Goal: Task Accomplishment & Management: Use online tool/utility

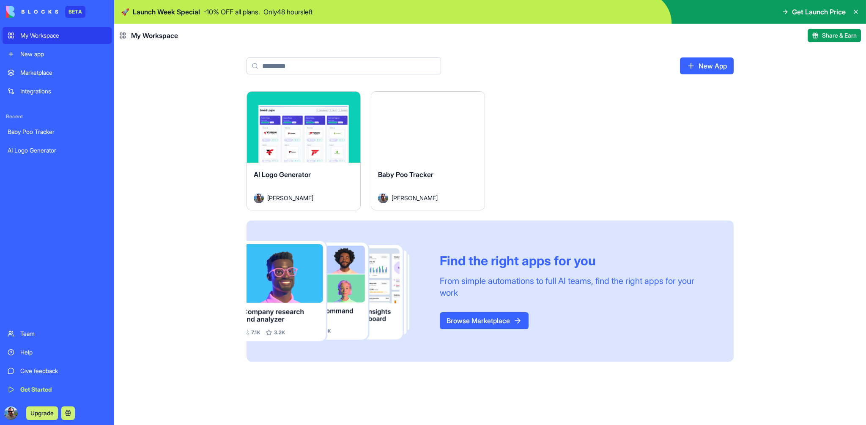
click at [63, 137] on link "Baby Poo Tracker" at bounding box center [57, 131] width 109 height 17
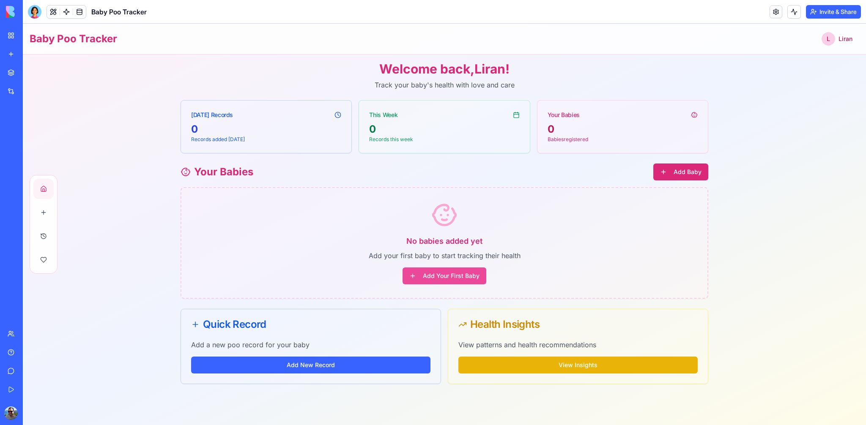
click at [693, 173] on button "Add Baby" at bounding box center [680, 172] width 55 height 17
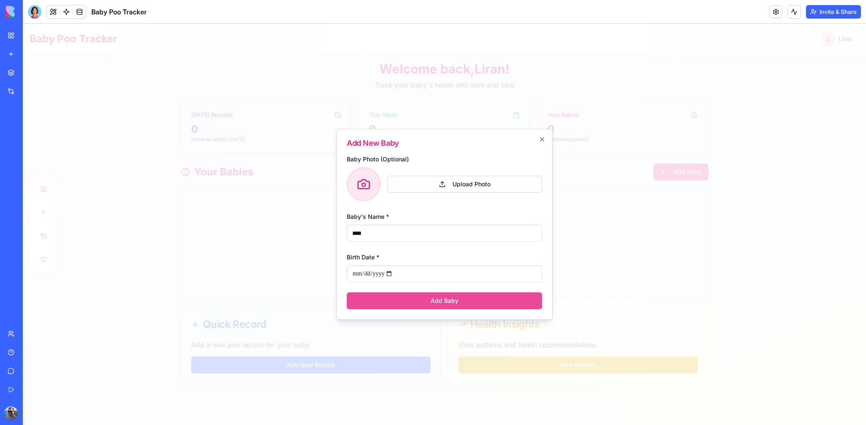
type input "****"
click at [380, 273] on input "Birth Date *" at bounding box center [444, 274] width 195 height 17
click at [359, 275] on input "Birth Date *" at bounding box center [444, 274] width 195 height 17
type input "**********"
click at [413, 297] on button "Add Baby" at bounding box center [444, 301] width 195 height 17
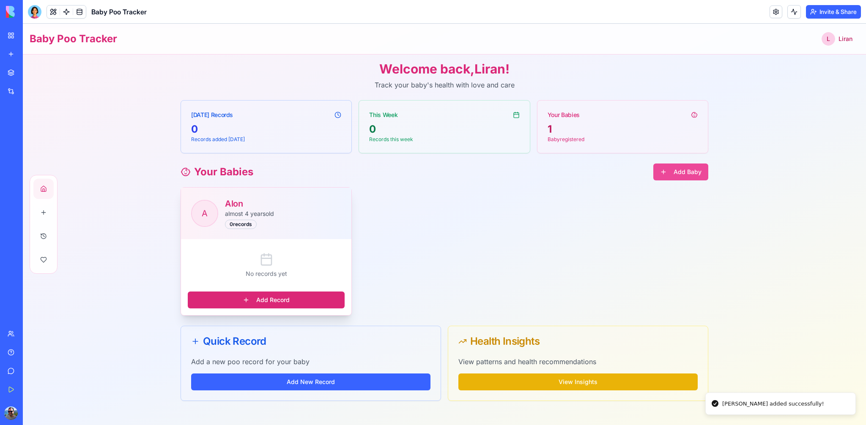
click at [285, 304] on button "Add Record" at bounding box center [266, 300] width 157 height 17
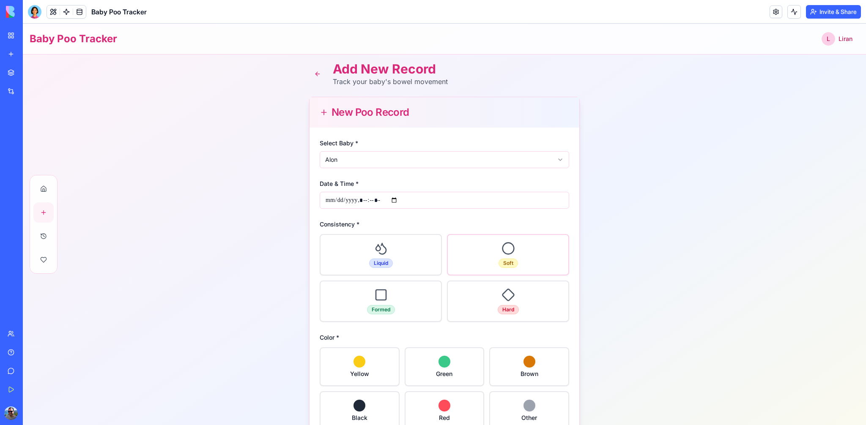
click at [507, 269] on div "Soft" at bounding box center [508, 255] width 121 height 40
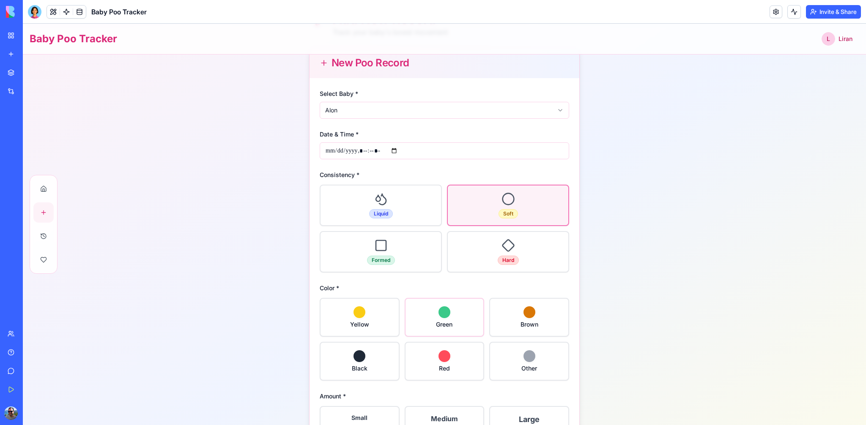
scroll to position [66, 0]
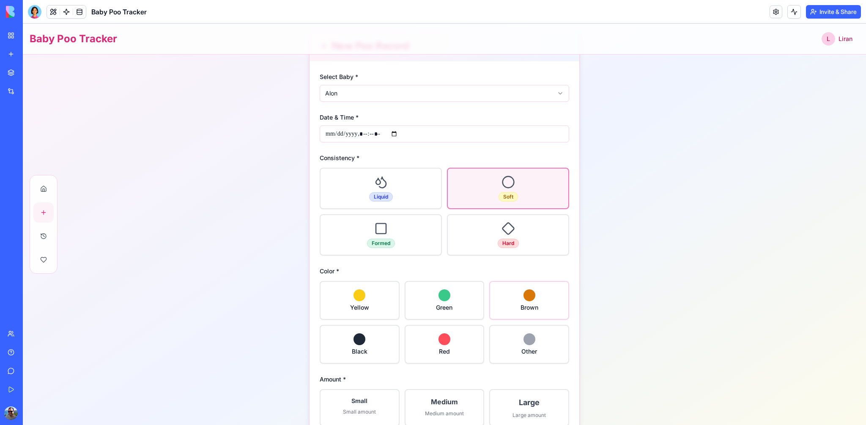
click at [533, 308] on span "Brown" at bounding box center [530, 307] width 18 height 7
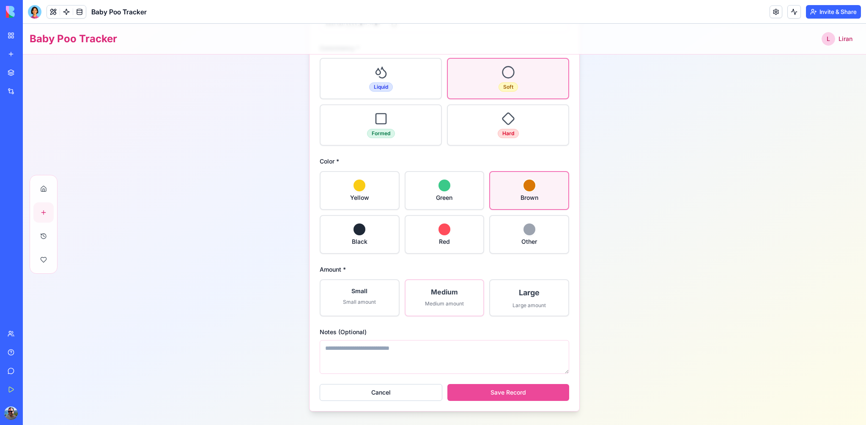
click at [452, 310] on div "Medium Medium amount" at bounding box center [445, 297] width 78 height 34
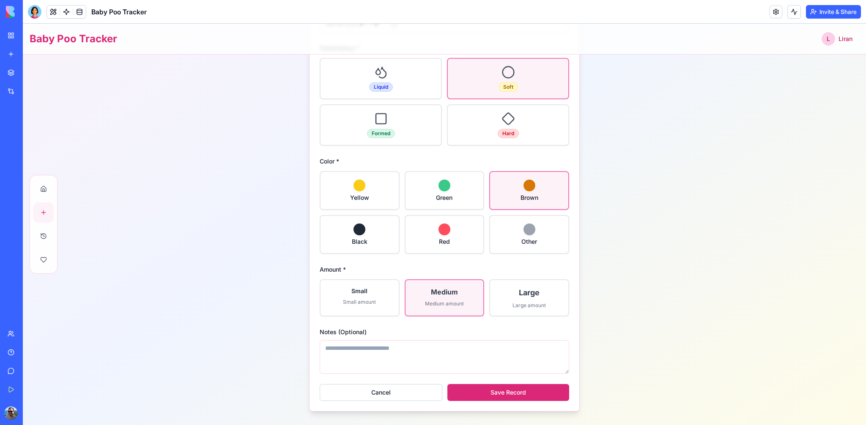
click at [489, 388] on button "Save Record" at bounding box center [508, 392] width 122 height 17
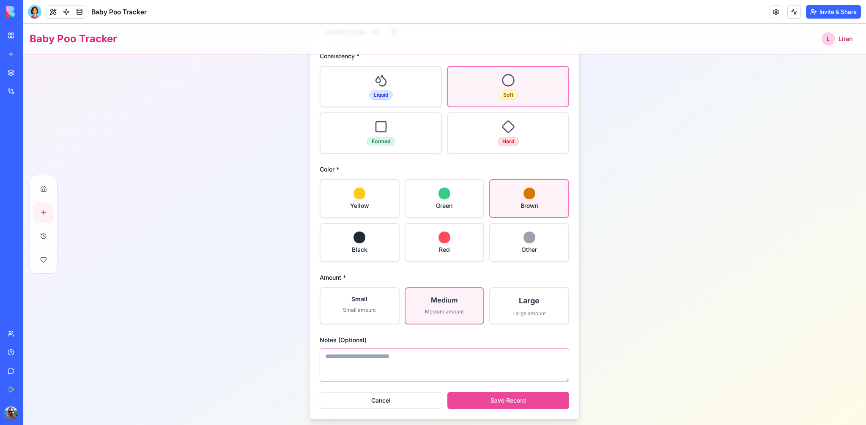
click at [477, 366] on textarea "Notes (Optional)" at bounding box center [445, 365] width 250 height 34
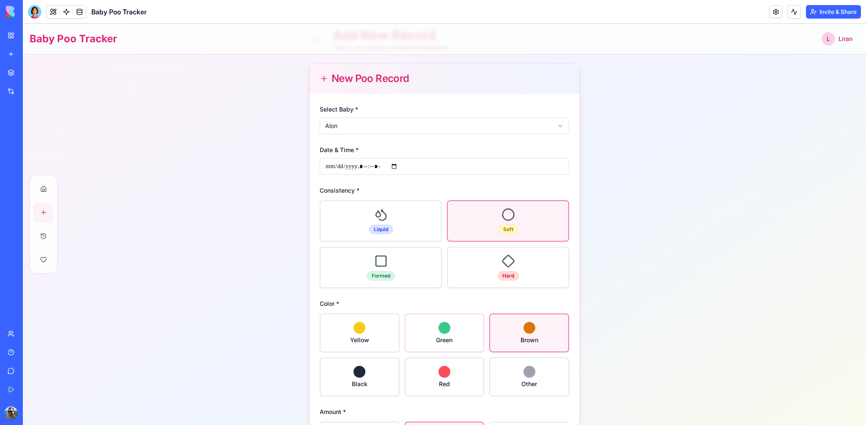
scroll to position [20, 0]
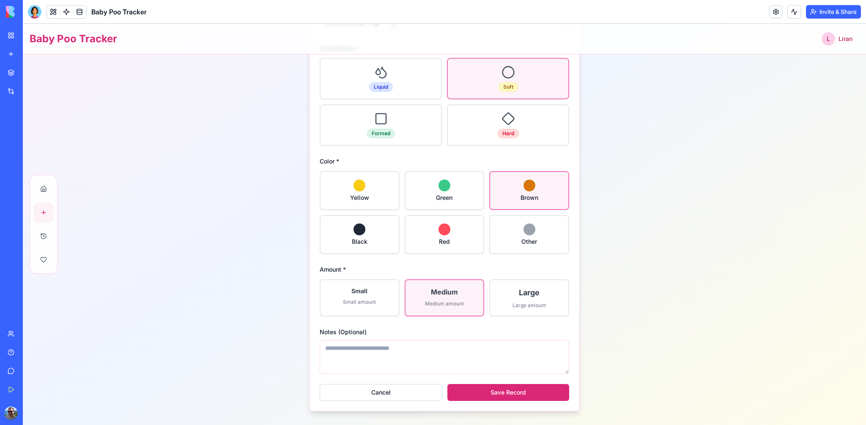
click at [520, 394] on button "Save Record" at bounding box center [508, 392] width 122 height 17
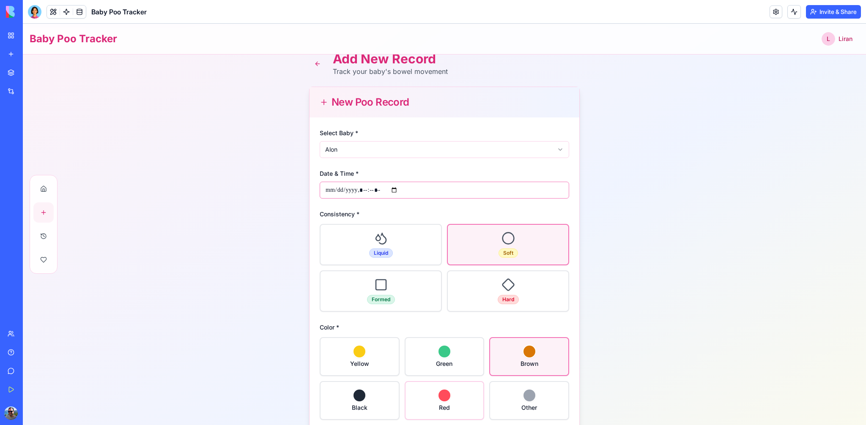
scroll to position [0, 0]
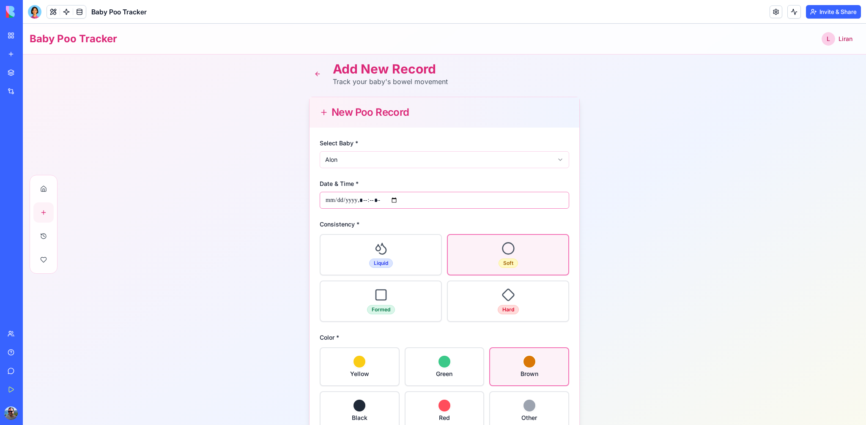
click at [389, 203] on input "Date & Time *" at bounding box center [445, 200] width 250 height 17
type input "**********"
click at [617, 293] on main "Add New Record Track your baby's bowel movement New Poo Record Select Baby * Al…" at bounding box center [444, 328] width 843 height 547
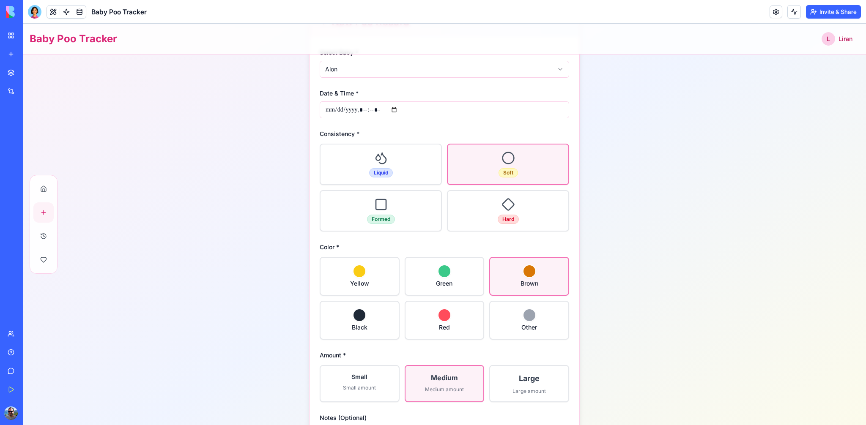
scroll to position [176, 0]
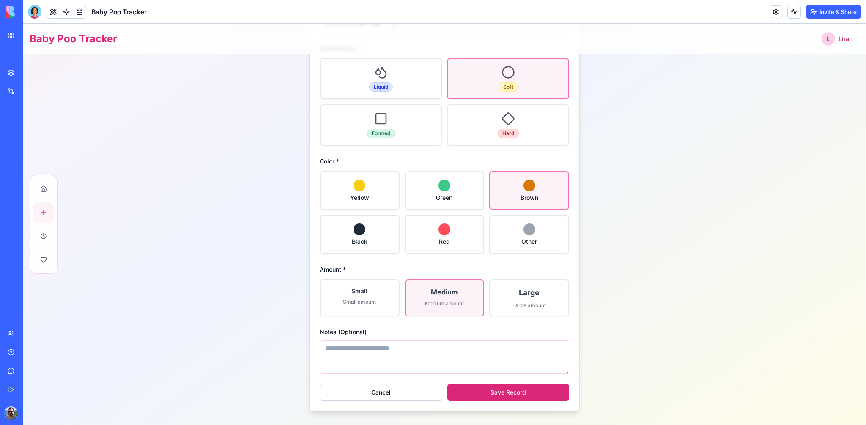
click at [532, 398] on button "Save Record" at bounding box center [508, 392] width 122 height 17
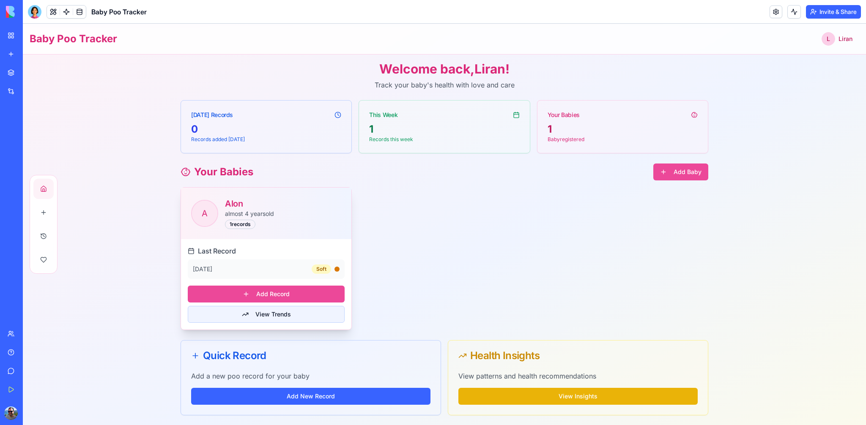
click at [299, 317] on button "View Trends" at bounding box center [266, 314] width 157 height 17
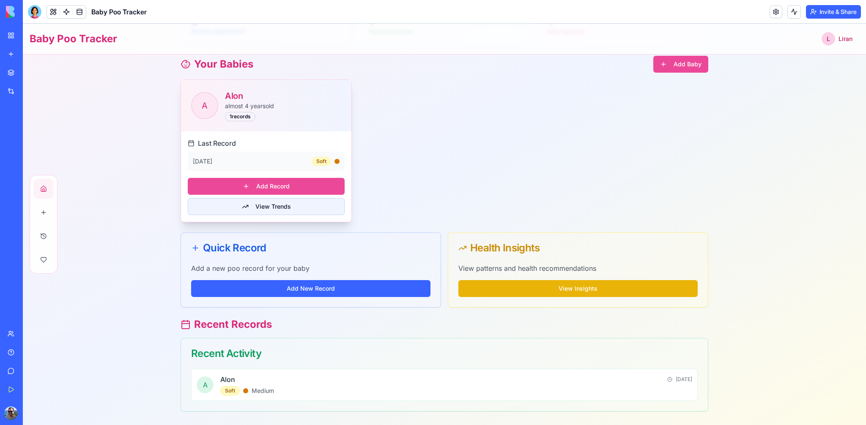
click at [275, 209] on button "View Trends" at bounding box center [266, 206] width 157 height 17
click at [287, 209] on button "View Trends" at bounding box center [266, 206] width 157 height 17
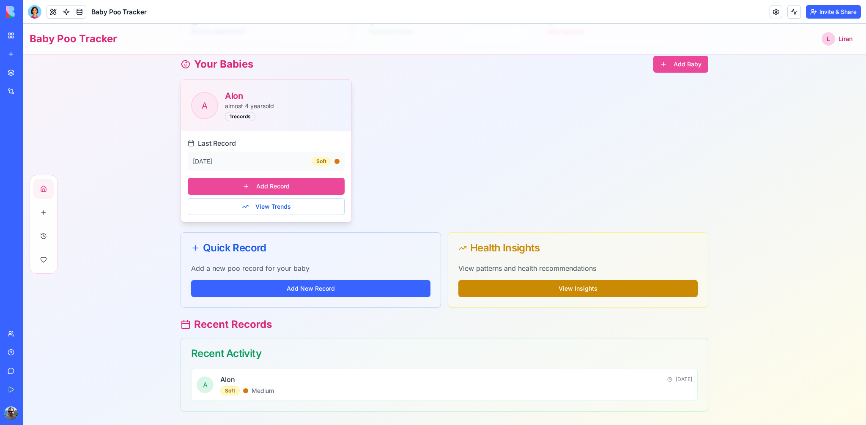
click at [521, 293] on button "View Insights" at bounding box center [577, 288] width 239 height 17
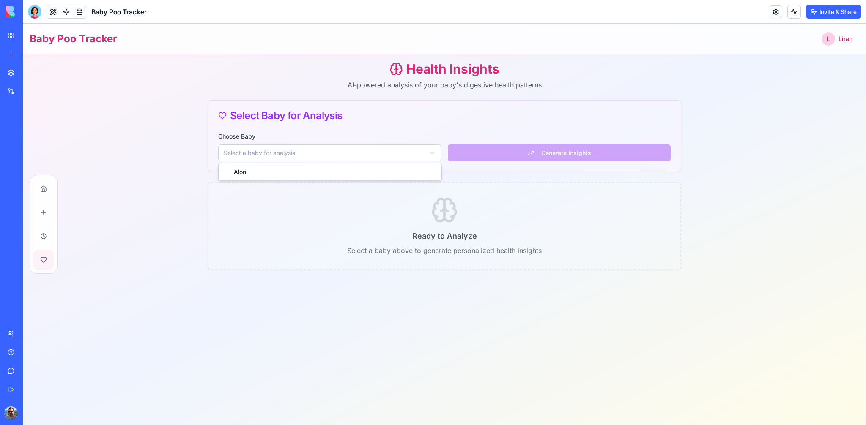
click at [380, 155] on html "Baby Poo Tracker L Liran Health Insights AI-powered analysis of your baby's dig…" at bounding box center [444, 225] width 843 height 402
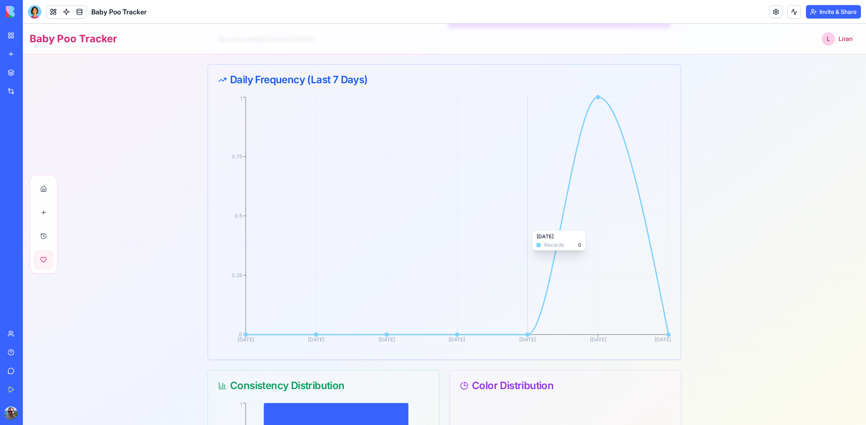
scroll to position [252, 0]
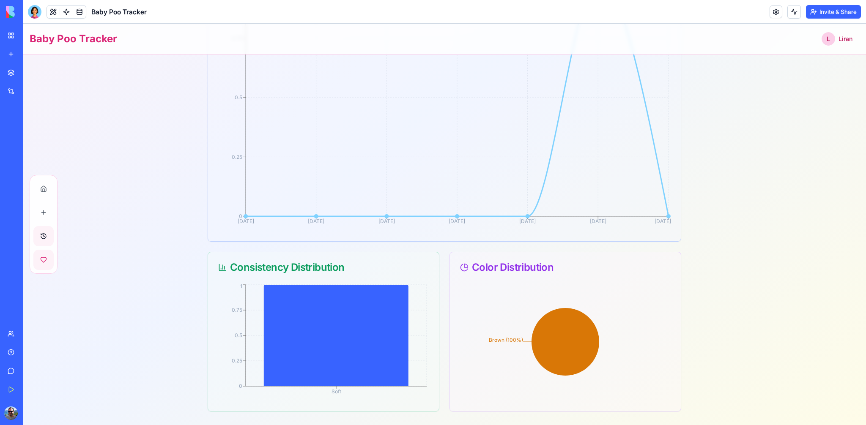
click at [47, 235] on button at bounding box center [43, 236] width 20 height 20
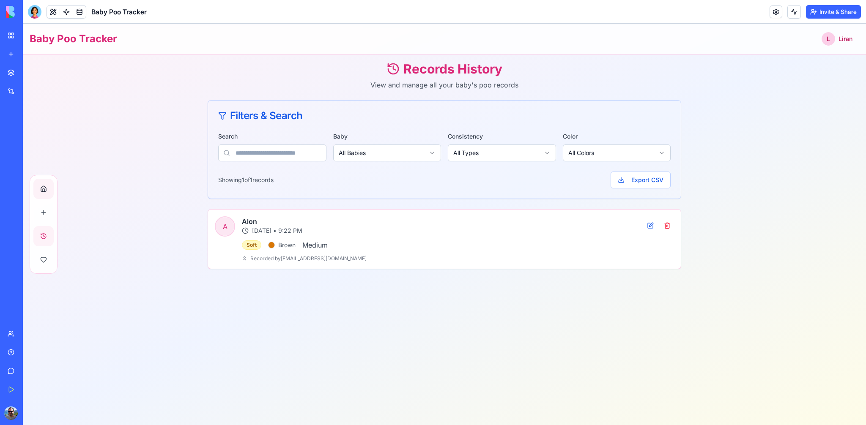
click at [52, 196] on button at bounding box center [43, 189] width 20 height 20
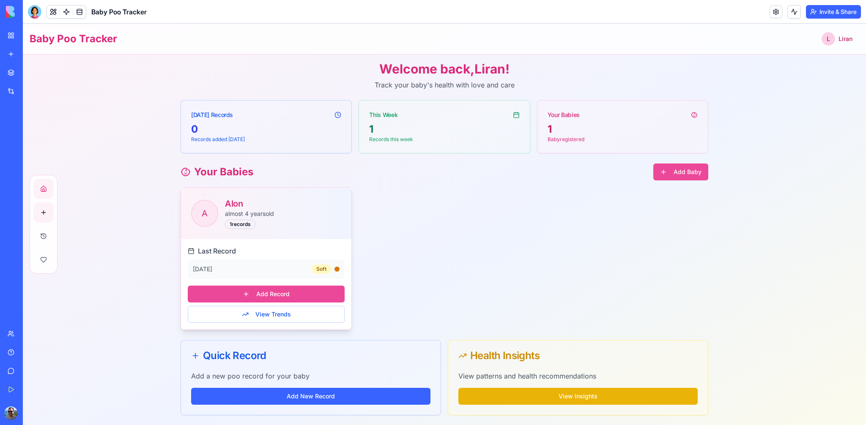
click at [44, 209] on button at bounding box center [43, 213] width 20 height 20
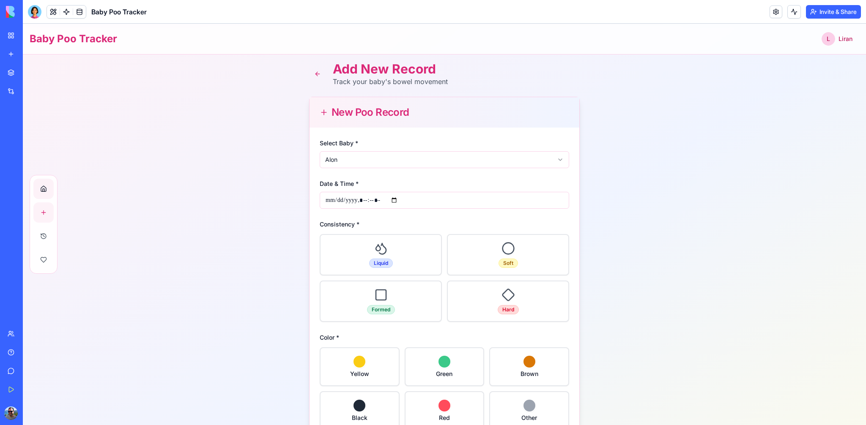
click at [49, 190] on button at bounding box center [43, 189] width 20 height 20
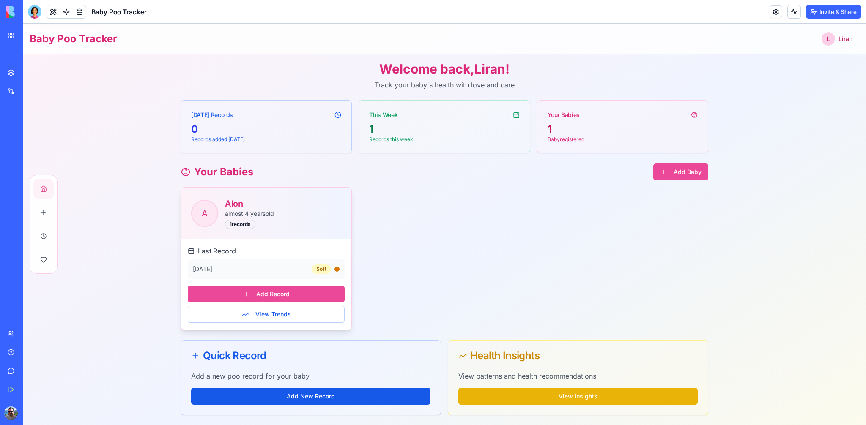
click at [390, 287] on div "A Alon almost 4 years old 1 records Last Record 1 day ago Soft Add Record View …" at bounding box center [445, 258] width 528 height 143
click at [573, 126] on div "1" at bounding box center [623, 130] width 150 height 14
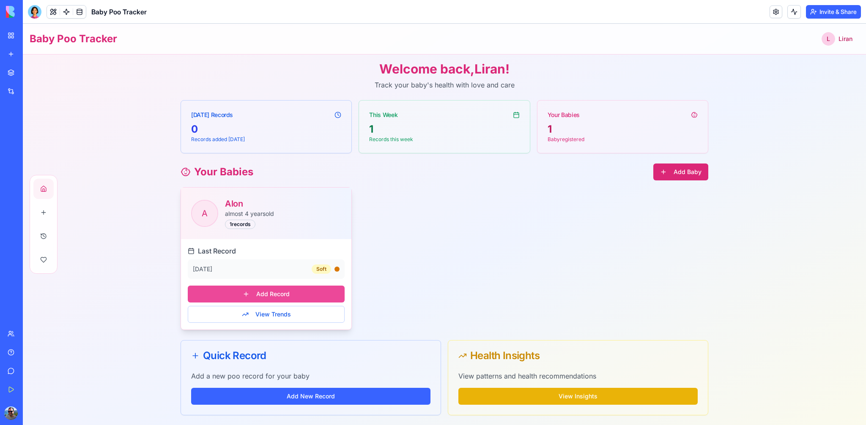
click at [686, 171] on button "Add Baby" at bounding box center [680, 172] width 55 height 17
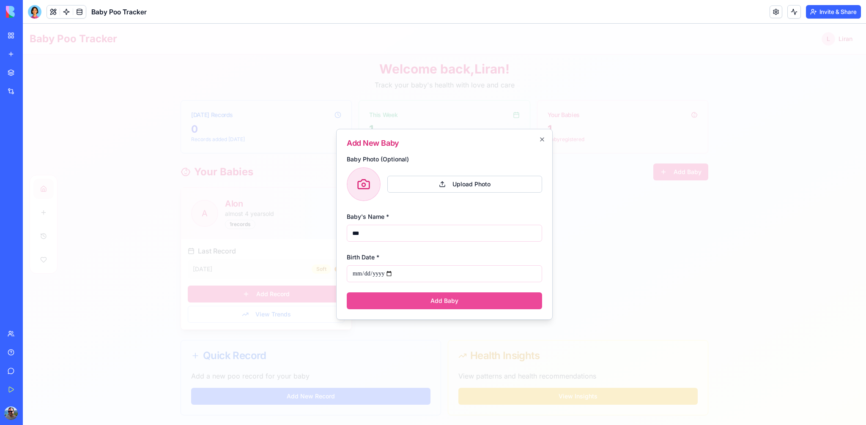
type input "***"
type input "**********"
click at [347, 293] on button "Add Baby" at bounding box center [444, 301] width 195 height 17
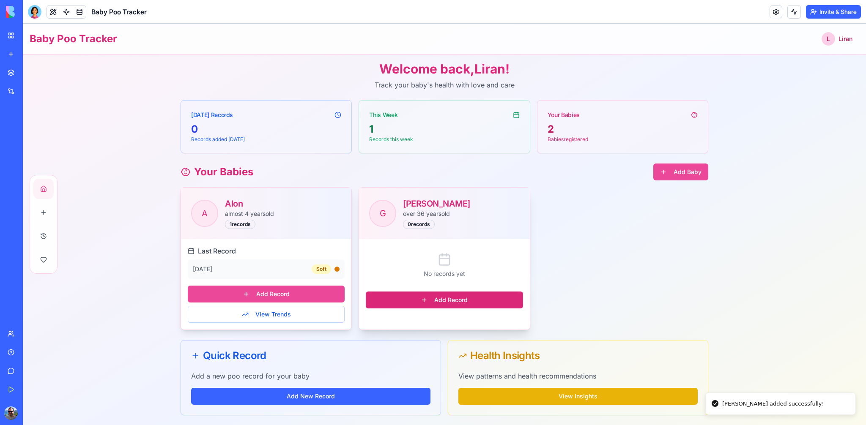
click at [417, 304] on button "Add Record" at bounding box center [444, 300] width 157 height 17
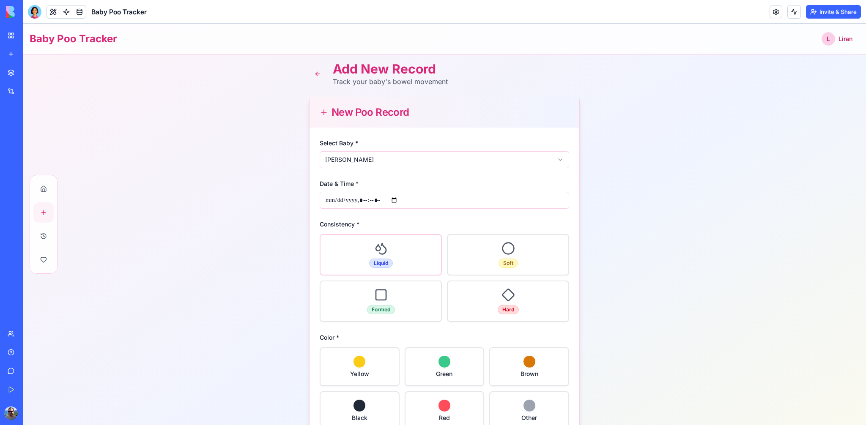
click at [402, 264] on div "Liquid" at bounding box center [381, 255] width 121 height 40
click at [430, 365] on div "Green" at bounding box center [445, 366] width 78 height 37
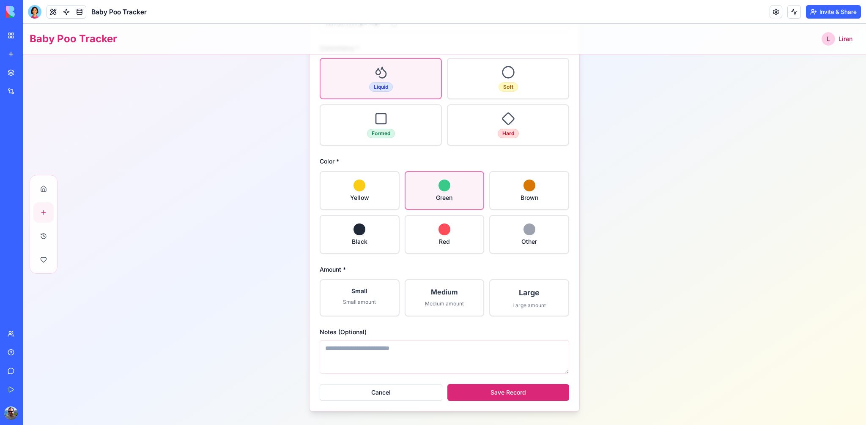
click at [507, 393] on button "Save Record" at bounding box center [508, 392] width 122 height 17
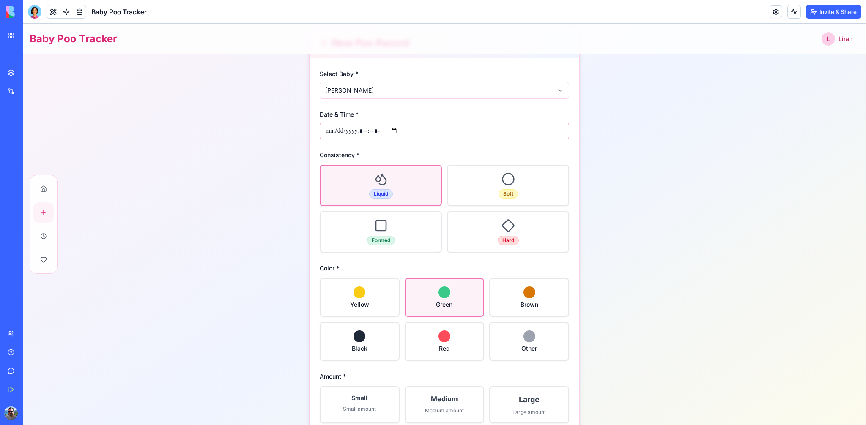
scroll to position [58, 0]
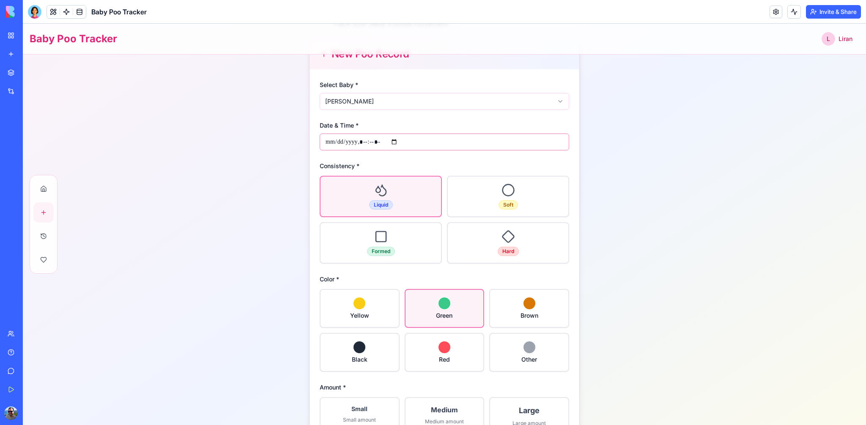
click at [369, 142] on input "Date & Time *" at bounding box center [445, 142] width 250 height 17
type input "**********"
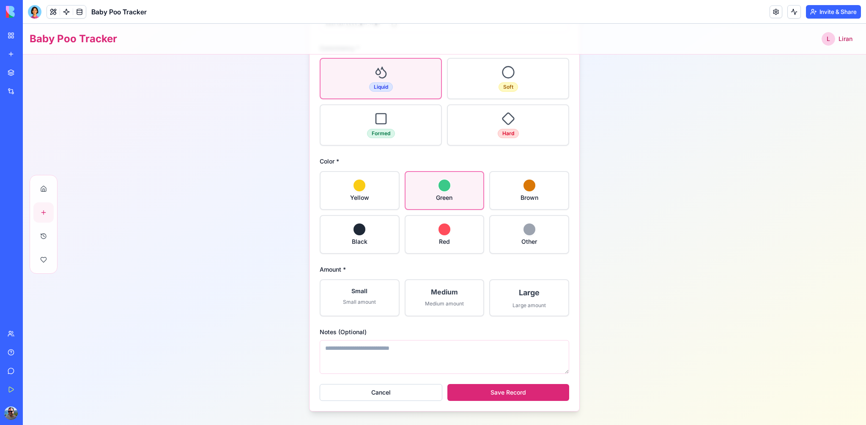
click at [501, 389] on button "Save Record" at bounding box center [508, 392] width 122 height 17
click at [517, 393] on button "Save Record" at bounding box center [508, 392] width 122 height 17
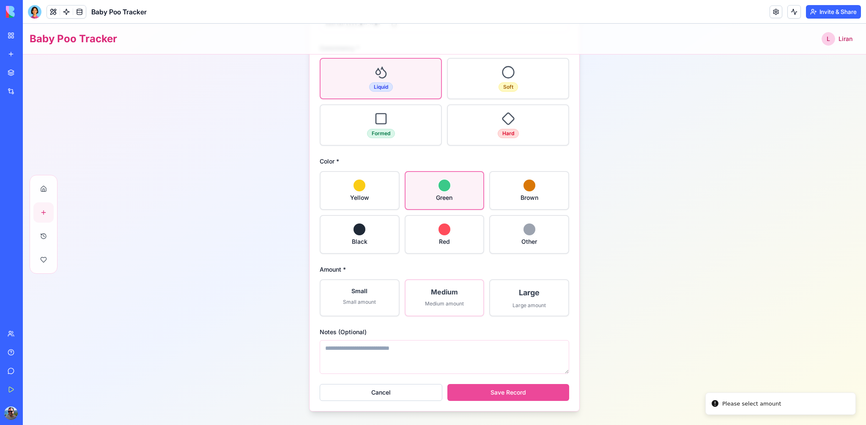
click at [452, 302] on div "Medium amount" at bounding box center [444, 304] width 65 height 7
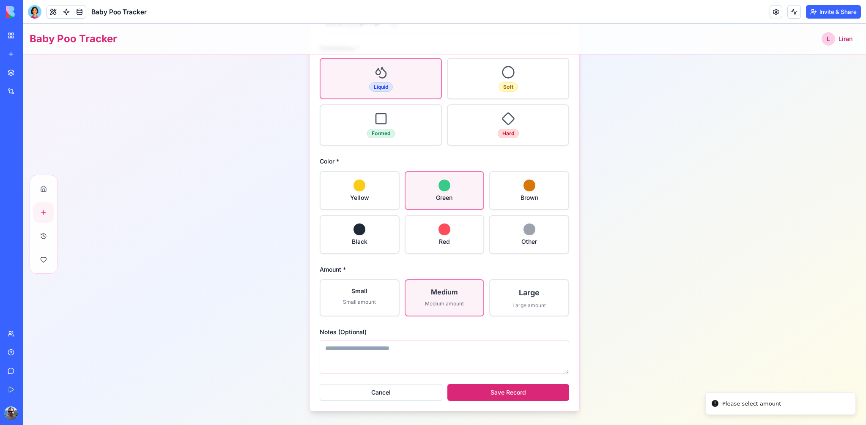
click at [483, 398] on button "Save Record" at bounding box center [508, 392] width 122 height 17
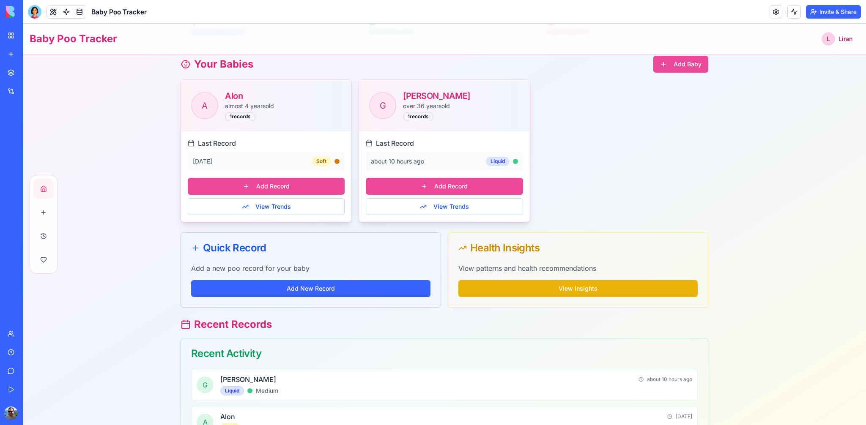
scroll to position [145, 0]
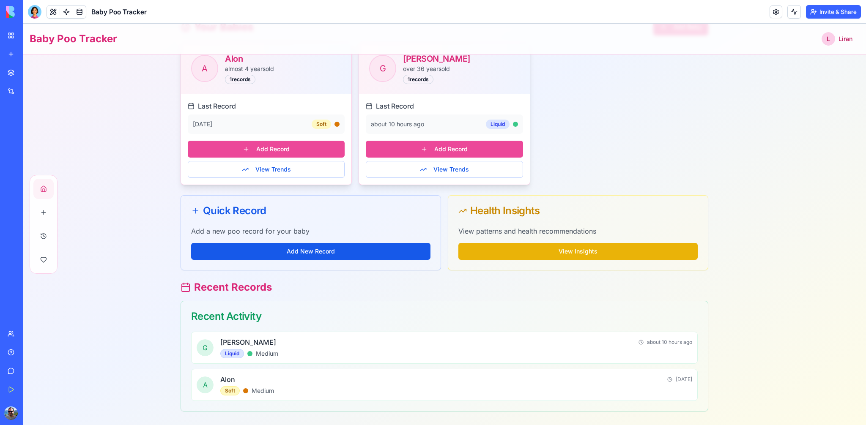
click at [332, 243] on div "Add a new poo record for your baby Add New Record" at bounding box center [311, 248] width 260 height 44
click at [329, 249] on button "Add New Record" at bounding box center [310, 251] width 239 height 17
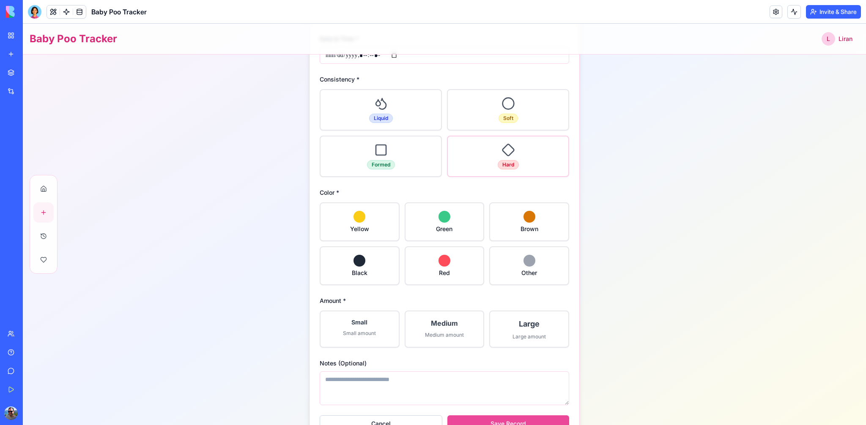
click at [506, 154] on icon at bounding box center [509, 150] width 14 height 14
click at [530, 235] on div "Brown" at bounding box center [529, 221] width 78 height 37
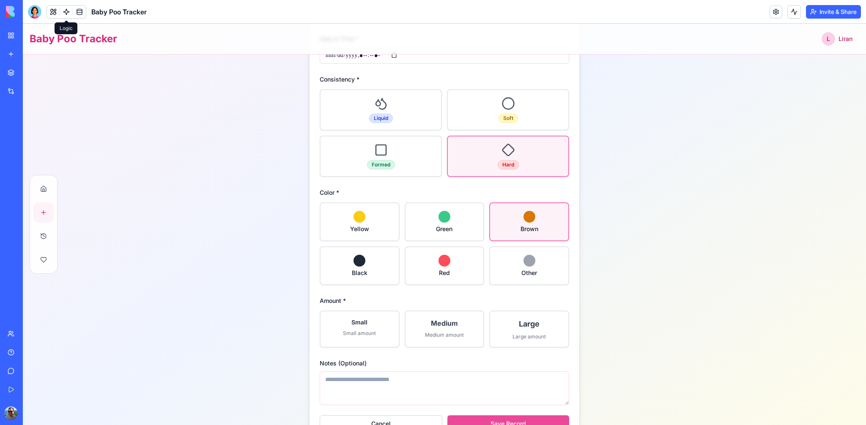
click at [69, 13] on link at bounding box center [66, 11] width 13 height 13
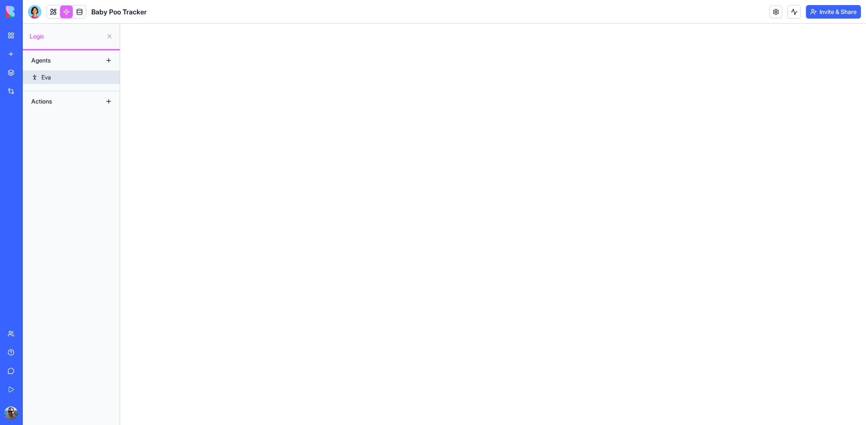
click at [51, 80] on div "Eva" at bounding box center [45, 77] width 9 height 8
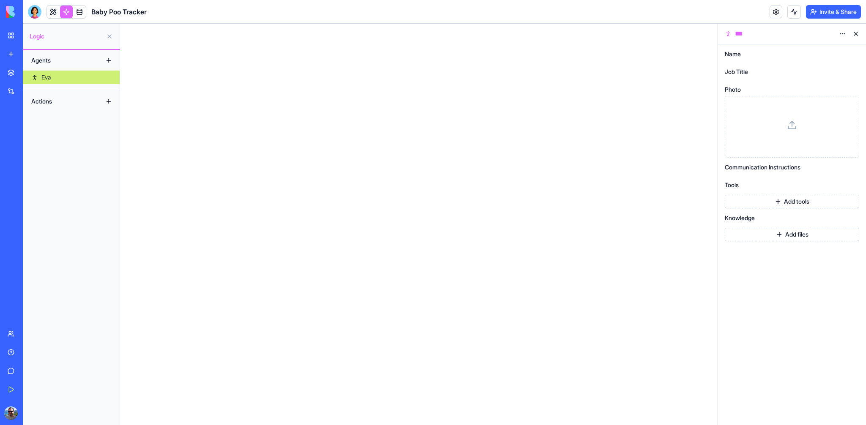
click at [748, 73] on span "Job Title" at bounding box center [736, 72] width 23 height 6
click at [817, 205] on button "Add tools" at bounding box center [792, 202] width 134 height 14
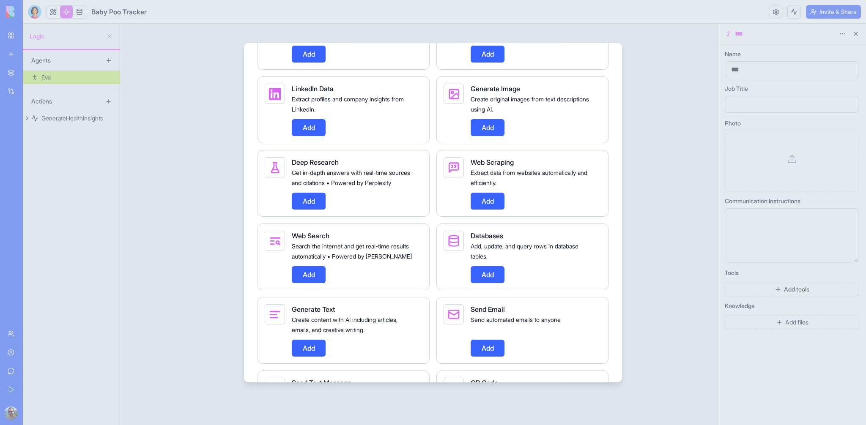
scroll to position [352, 0]
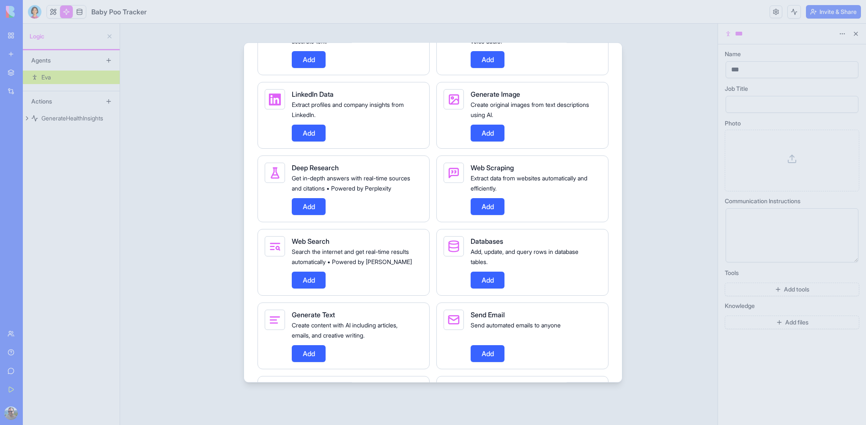
click at [302, 215] on button "Add" at bounding box center [309, 206] width 34 height 17
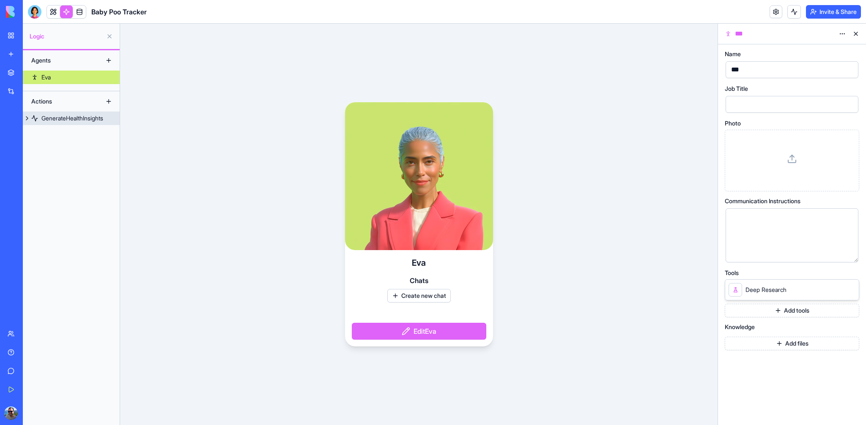
click at [52, 118] on div "GenerateHealthInsights" at bounding box center [72, 118] width 62 height 8
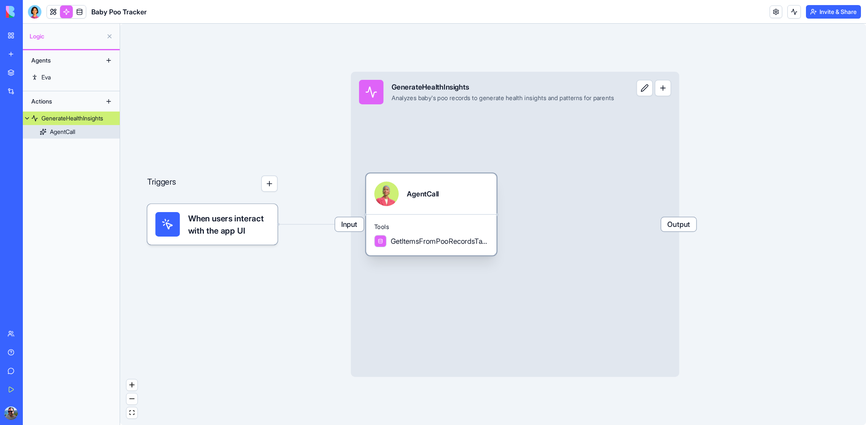
click at [60, 135] on div "AgentCall" at bounding box center [62, 132] width 25 height 8
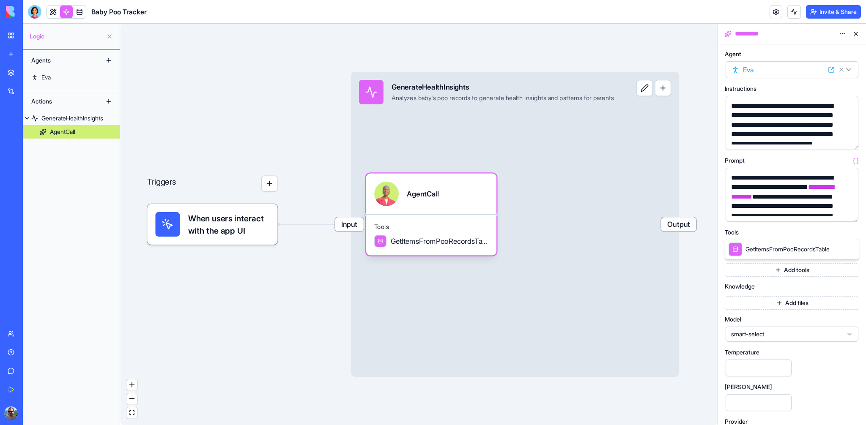
click at [64, 36] on span "Logic" at bounding box center [66, 36] width 73 height 8
click at [12, 36] on link "My Workspace" at bounding box center [20, 35] width 34 height 17
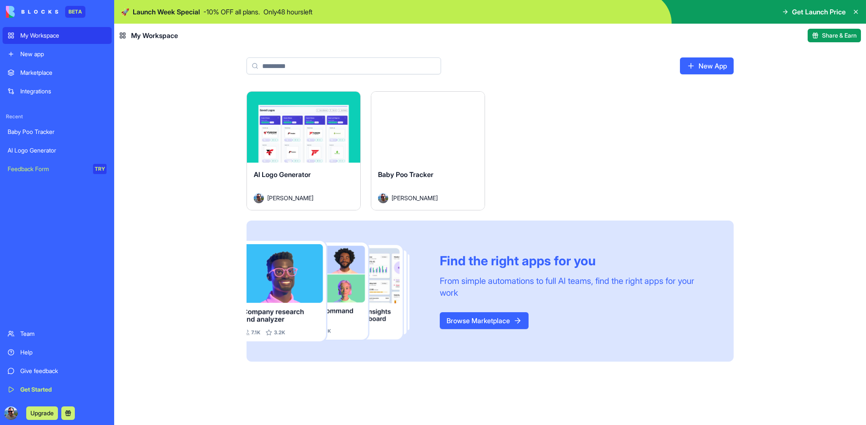
click at [426, 139] on div "Launch" at bounding box center [427, 127] width 113 height 71
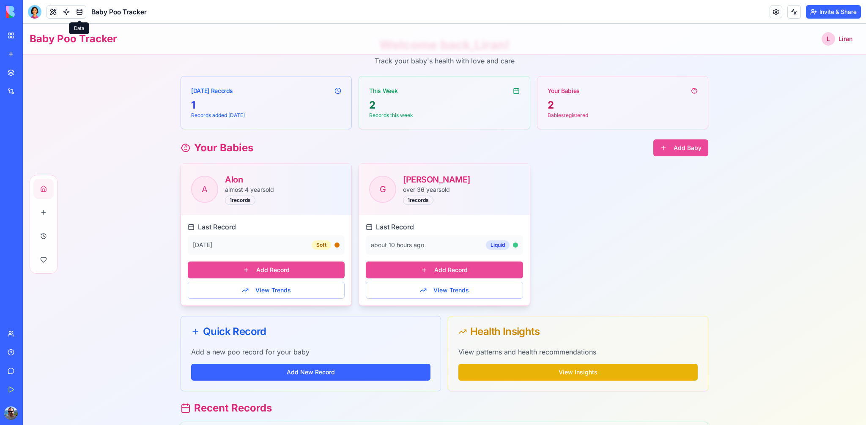
scroll to position [1, 0]
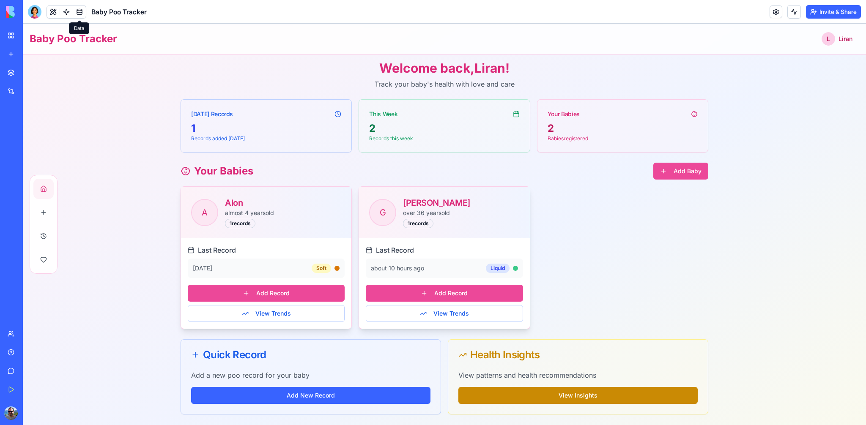
click at [622, 393] on button "View Insights" at bounding box center [577, 395] width 239 height 17
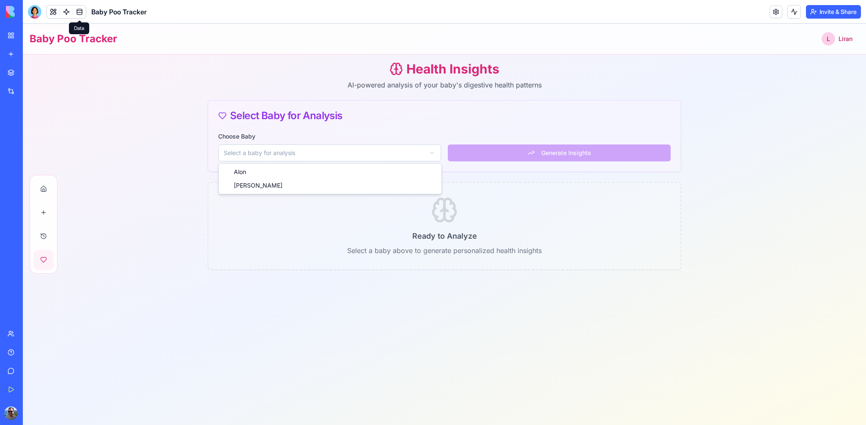
click at [368, 154] on html "Baby Poo Tracker L Liran Health Insights AI-powered analysis of your baby's dig…" at bounding box center [444, 225] width 843 height 402
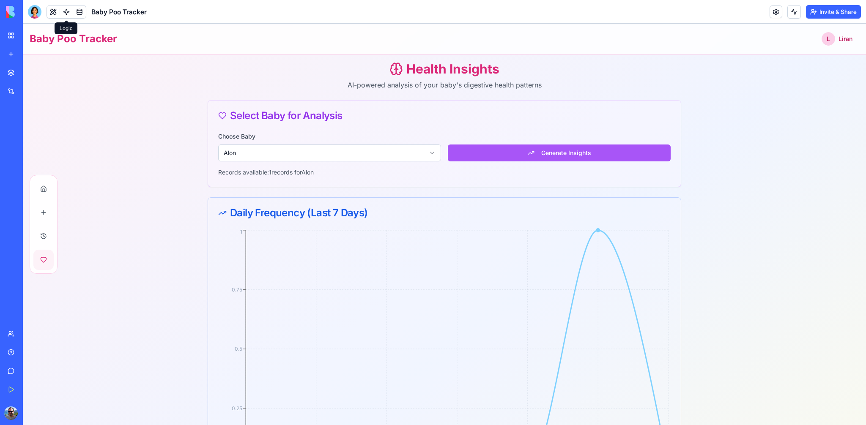
click at [66, 16] on link at bounding box center [66, 11] width 13 height 13
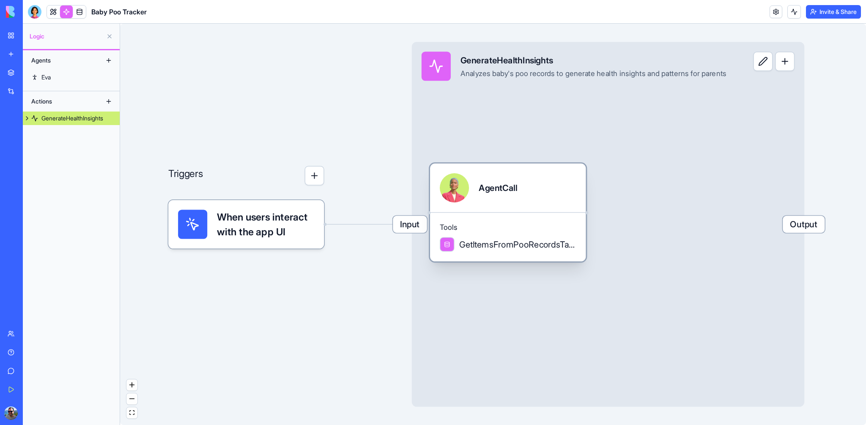
click at [508, 250] on span "GetItemsFromPooRecordsTable" at bounding box center [517, 245] width 117 height 12
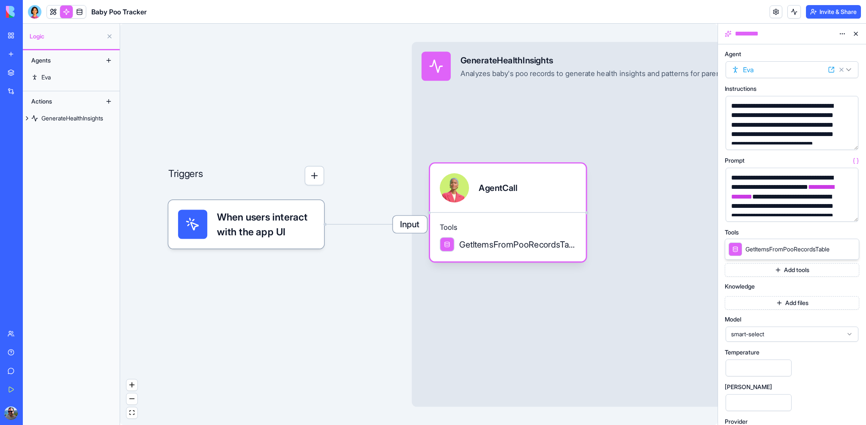
scroll to position [27, 0]
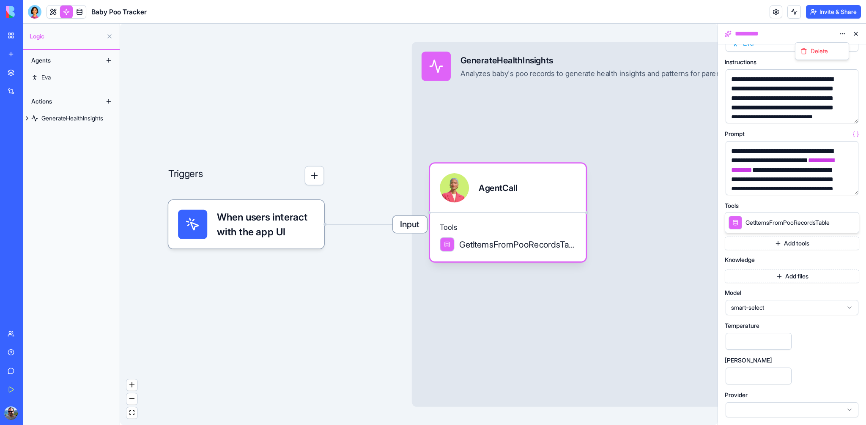
click at [842, 34] on html "**********" at bounding box center [433, 212] width 866 height 425
click at [843, 34] on html "**********" at bounding box center [433, 212] width 866 height 425
click at [74, 80] on link "Eva" at bounding box center [71, 78] width 97 height 14
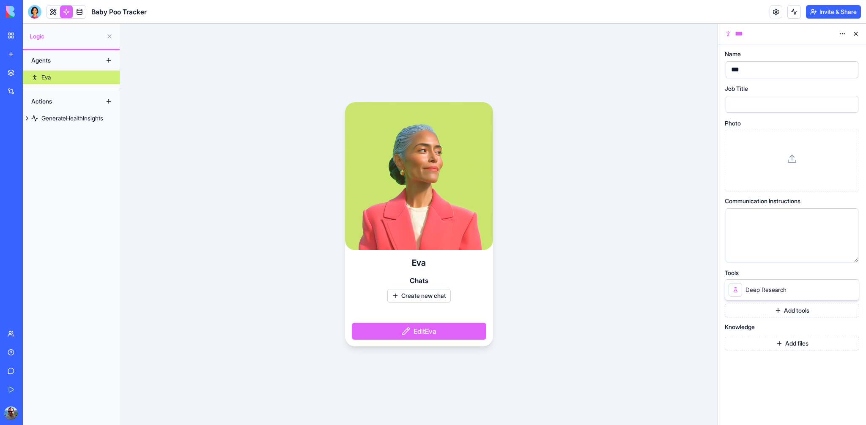
click at [77, 63] on div "Agents" at bounding box center [61, 61] width 68 height 14
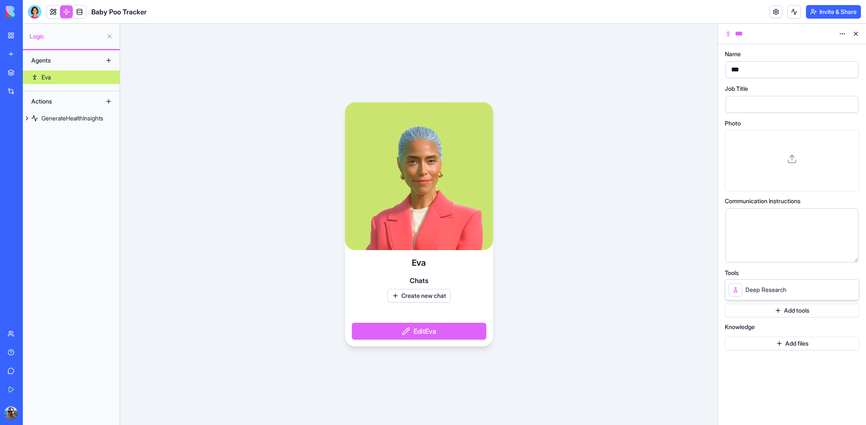
drag, startPoint x: 71, startPoint y: 38, endPoint x: 36, endPoint y: 35, distance: 34.5
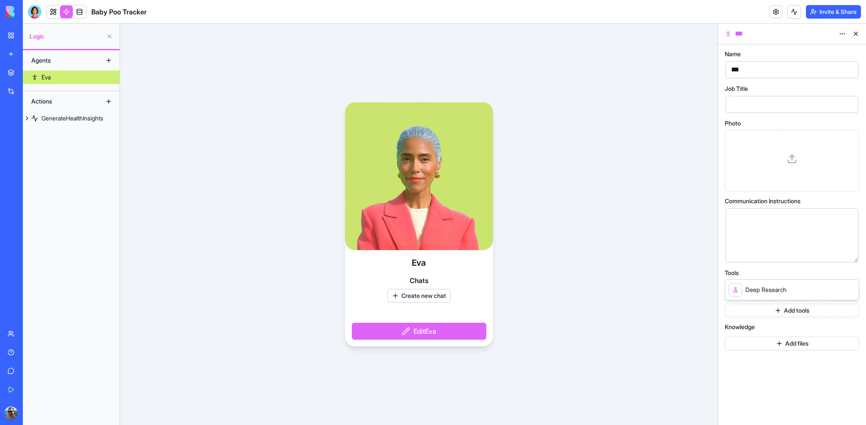
click at [70, 38] on span "Logic" at bounding box center [66, 36] width 73 height 8
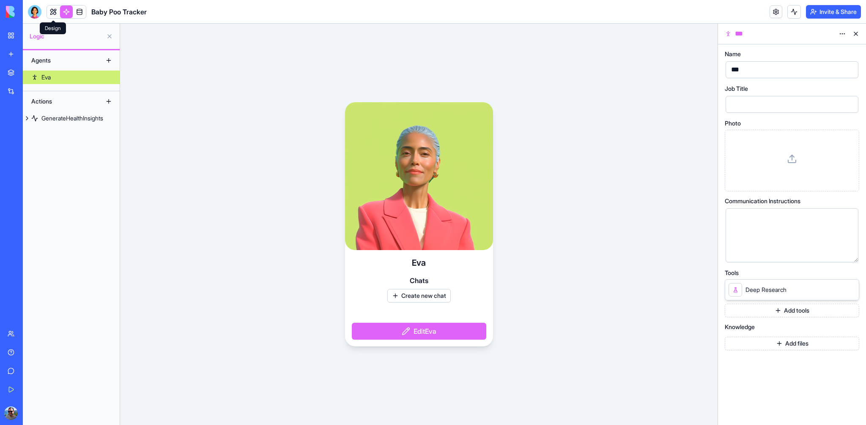
click at [56, 15] on link at bounding box center [53, 11] width 13 height 13
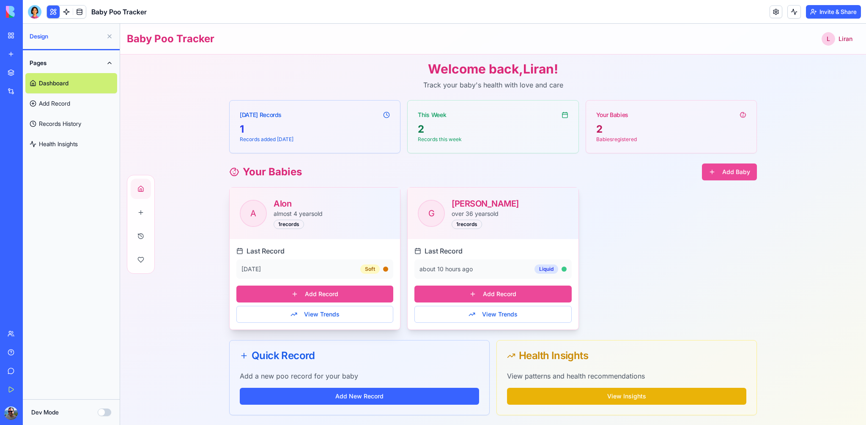
click at [294, 208] on div "Alon" at bounding box center [332, 204] width 116 height 12
click at [71, 89] on link "Dashboard" at bounding box center [71, 83] width 92 height 20
click at [682, 136] on p "Babies registered" at bounding box center [671, 139] width 150 height 7
drag, startPoint x: 616, startPoint y: 116, endPoint x: 611, endPoint y: 115, distance: 4.4
click at [616, 116] on div "Your Babies" at bounding box center [612, 115] width 32 height 8
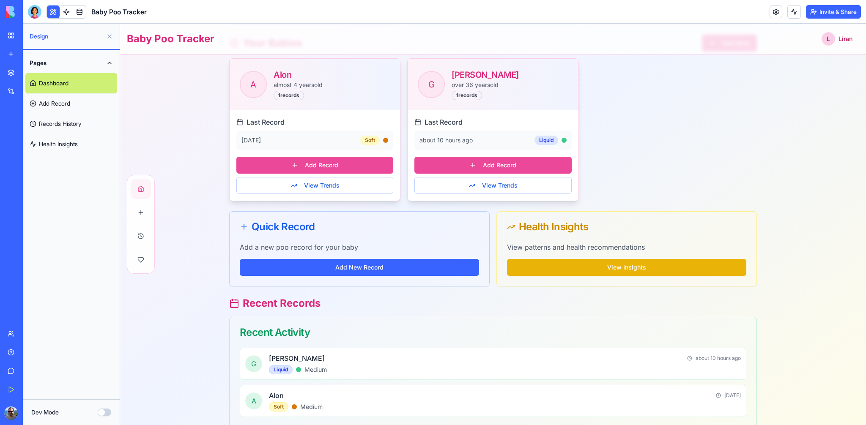
scroll to position [145, 0]
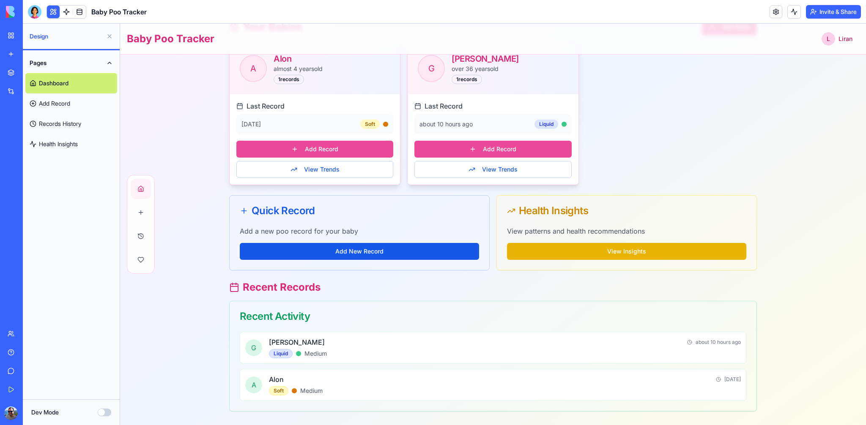
click at [345, 252] on button "Add New Record" at bounding box center [359, 251] width 239 height 17
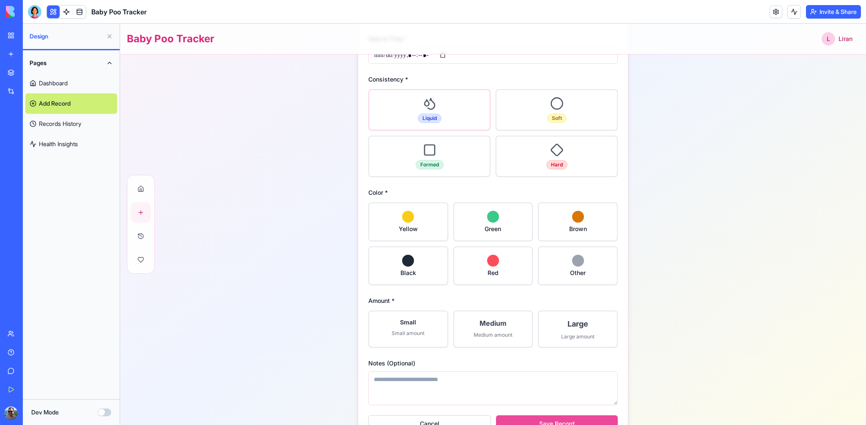
click at [438, 106] on div "Liquid" at bounding box center [429, 110] width 121 height 40
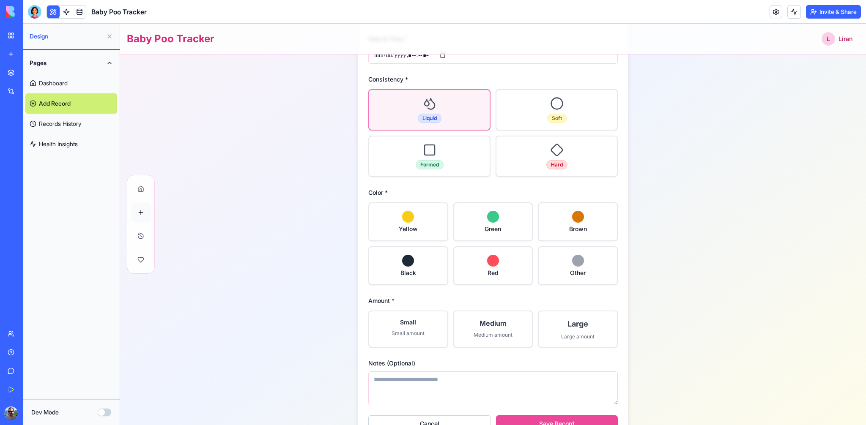
click at [141, 211] on button at bounding box center [141, 213] width 20 height 20
click at [141, 192] on button at bounding box center [141, 189] width 20 height 20
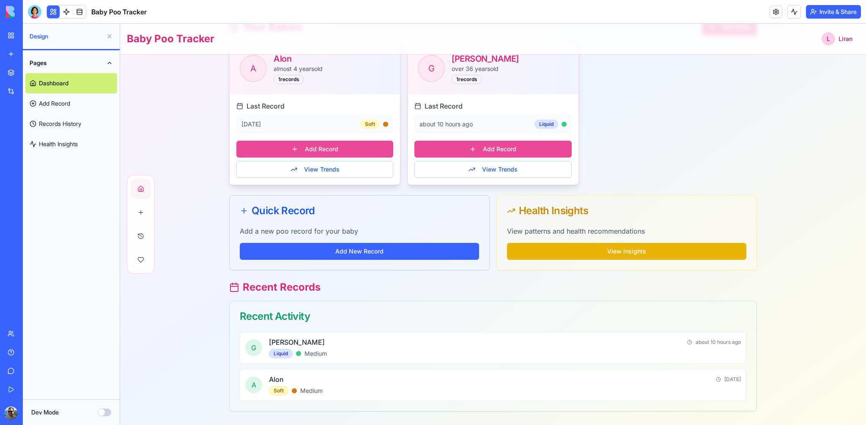
click at [69, 143] on link "Health Insights" at bounding box center [71, 144] width 92 height 20
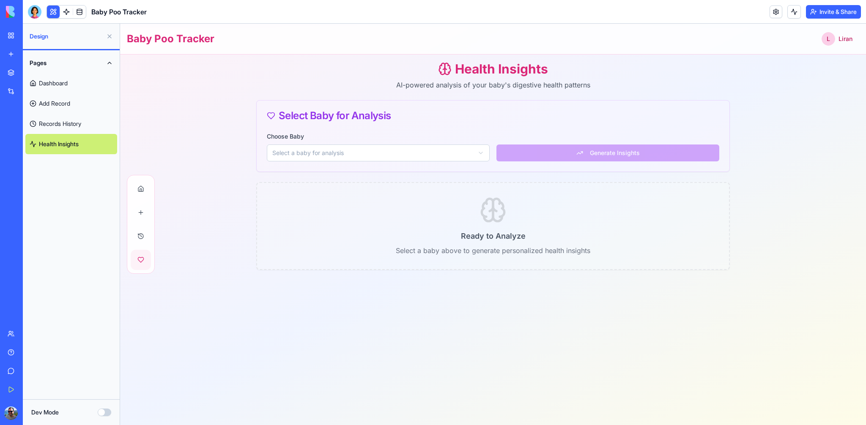
click at [68, 78] on link "Dashboard" at bounding box center [71, 83] width 92 height 20
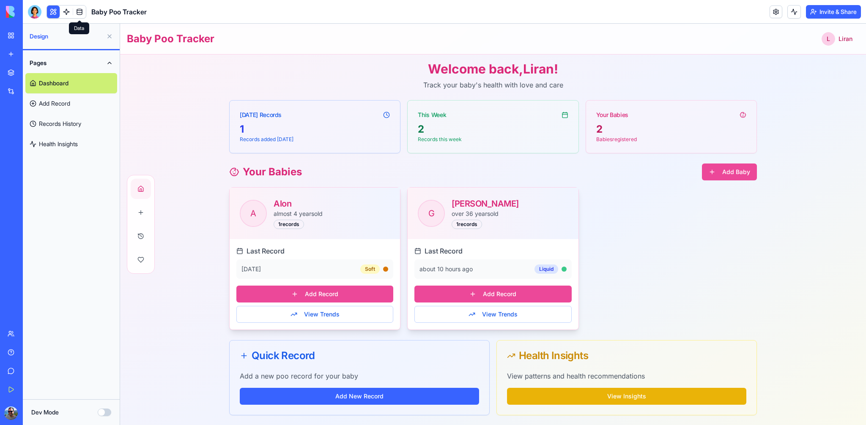
click at [78, 14] on link at bounding box center [79, 11] width 13 height 13
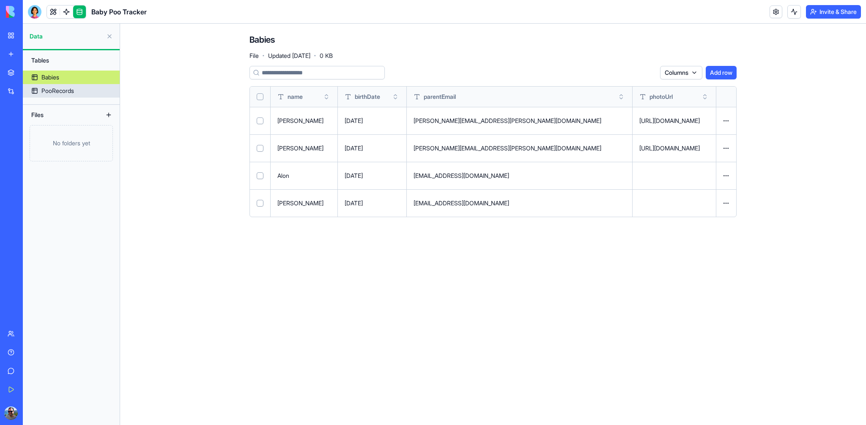
click at [71, 92] on div "PooRecords" at bounding box center [57, 91] width 33 height 8
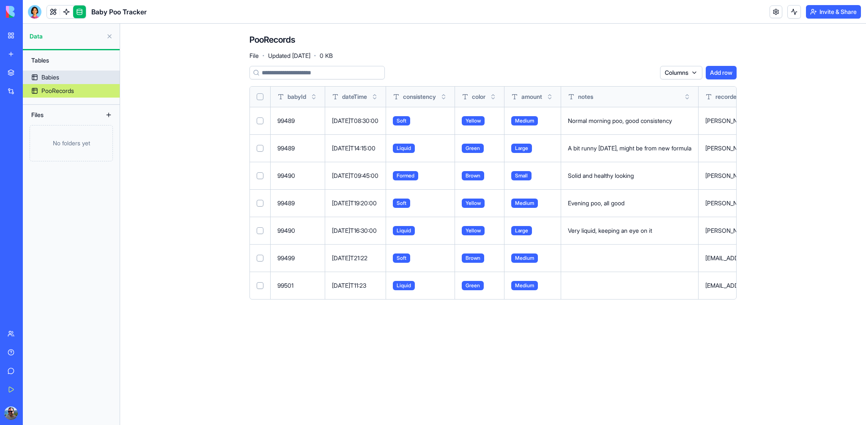
click at [74, 82] on link "Babies" at bounding box center [71, 78] width 97 height 14
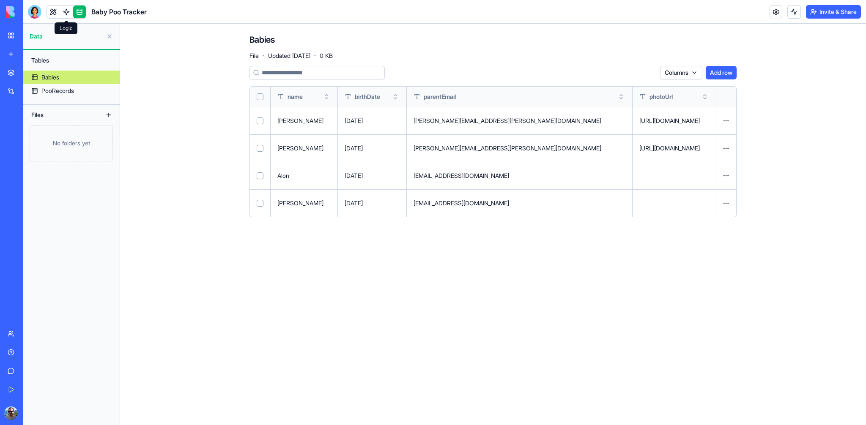
click at [67, 13] on link at bounding box center [66, 11] width 13 height 13
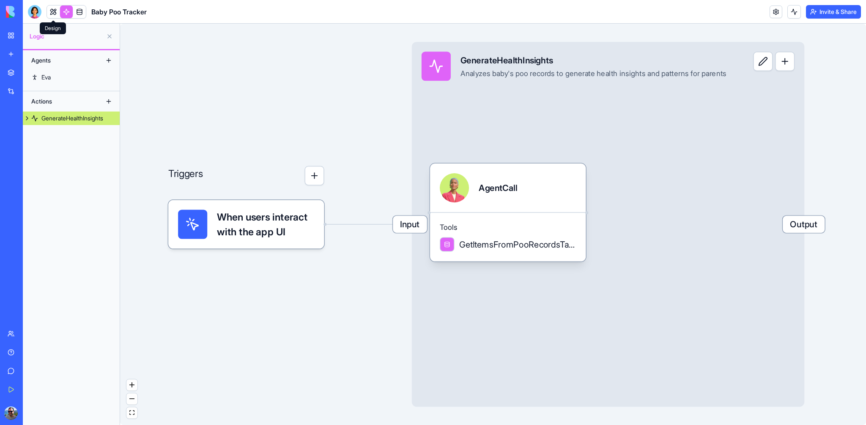
click at [55, 12] on link at bounding box center [53, 11] width 13 height 13
